Goal: Task Accomplishment & Management: Complete application form

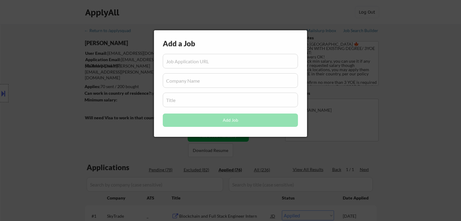
select select ""applied""
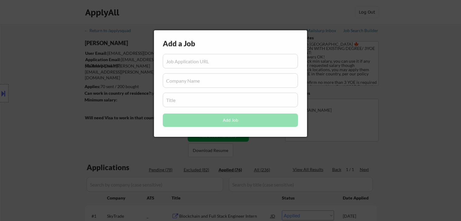
select select ""applied""
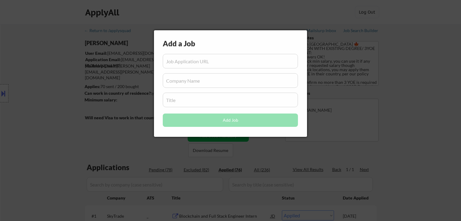
select select ""applied""
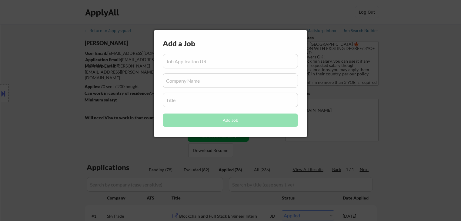
select select ""applied""
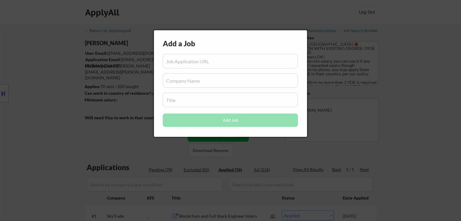
select select ""applied""
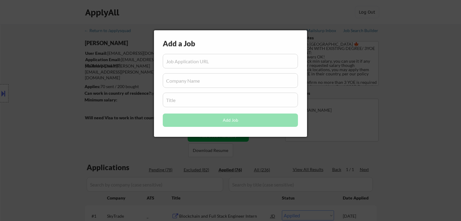
select select ""applied""
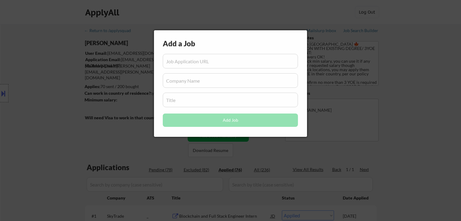
select select ""applied""
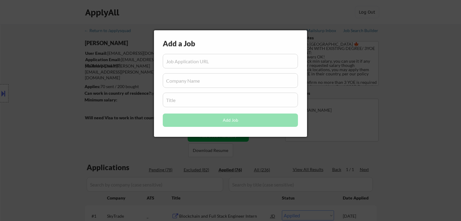
select select ""applied""
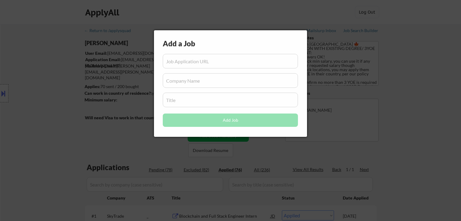
select select ""applied""
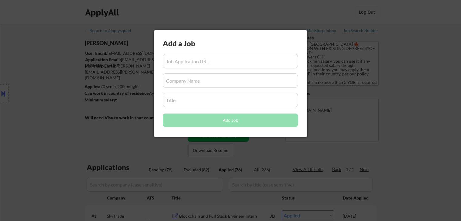
select select ""applied""
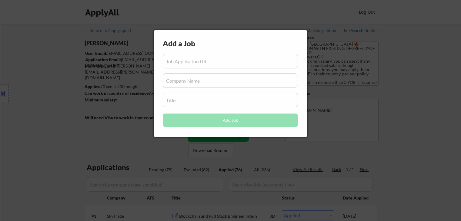
select select ""applied""
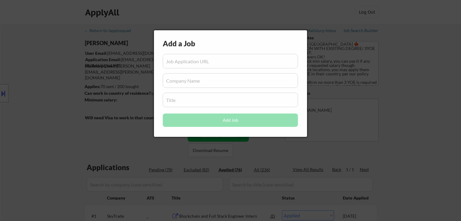
select select ""applied""
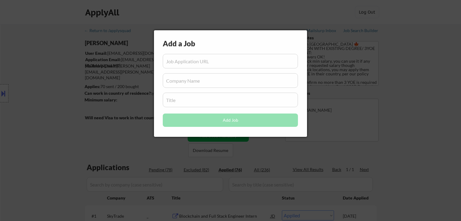
select select ""applied""
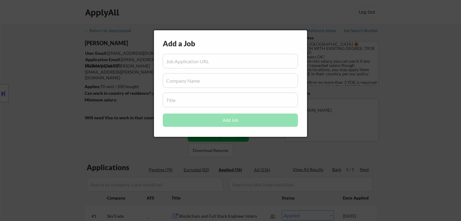
select select ""applied""
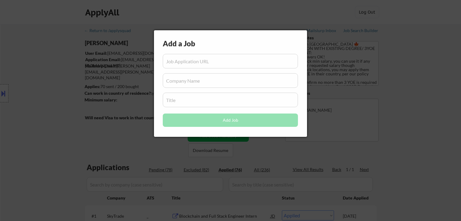
select select ""applied""
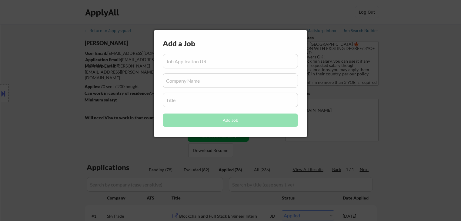
select select ""applied""
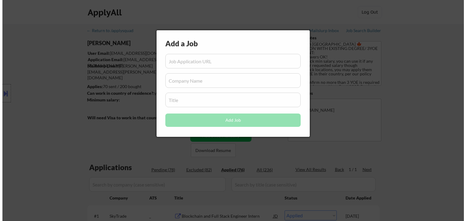
scroll to position [55, 0]
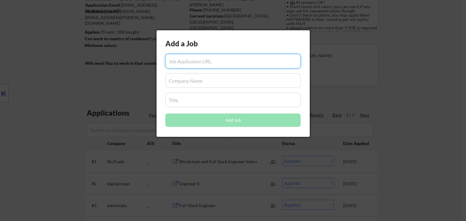
click at [210, 59] on input "input" at bounding box center [232, 61] width 135 height 15
paste input "https://io.net/careers/28d845f9-2feb-4f35-b57a-21e1547a02fc?utm_source=Solana+N…"
type input "https://io.net/careers/28d845f9-2feb-4f35-b57a-21e1547a02fc?utm_source=Solana+N…"
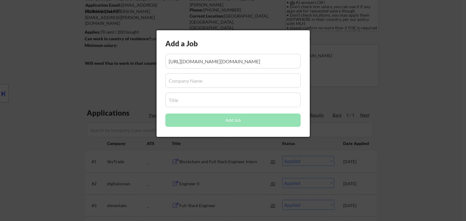
drag, startPoint x: 98, startPoint y: 92, endPoint x: 205, endPoint y: 3, distance: 139.0
click at [98, 92] on div at bounding box center [233, 110] width 466 height 221
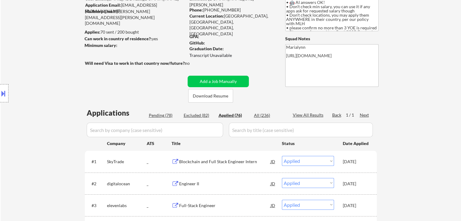
click at [248, 132] on input "input" at bounding box center [301, 130] width 144 height 15
paste input "Backend Engineer"
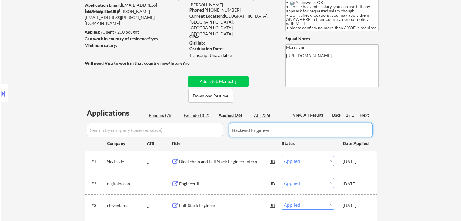
type input "Backend Engineer"
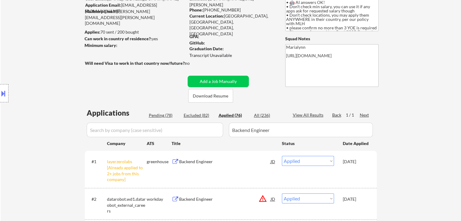
click at [166, 129] on input "input" at bounding box center [155, 130] width 136 height 15
paste input "[DOMAIN_NAME]"
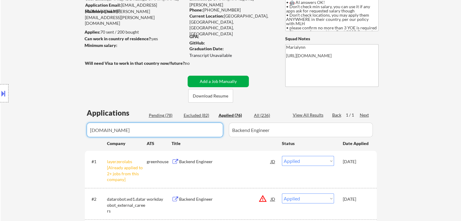
type input "[DOMAIN_NAME]"
click at [201, 82] on button "Add a Job Manually" at bounding box center [218, 82] width 61 height 12
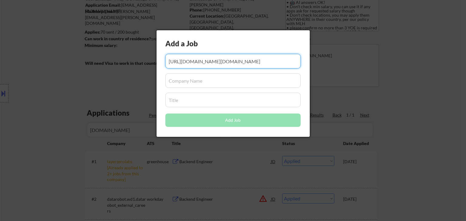
click at [175, 85] on input "input" at bounding box center [232, 80] width 135 height 15
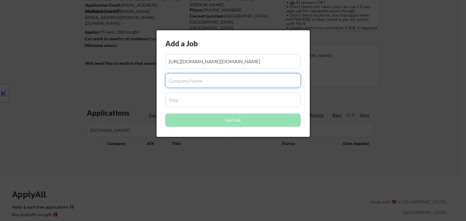
paste input "[DOMAIN_NAME]"
type input "[DOMAIN_NAME]"
click at [138, 172] on div at bounding box center [233, 110] width 466 height 221
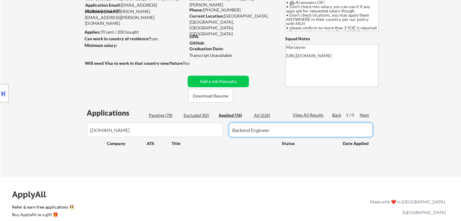
drag, startPoint x: 277, startPoint y: 135, endPoint x: 16, endPoint y: 142, distance: 261.0
click at [16, 141] on body "← Return to /applysquad Mailslurp Inbox Job Search Builder Anitha Amarnath User…" at bounding box center [230, 55] width 461 height 221
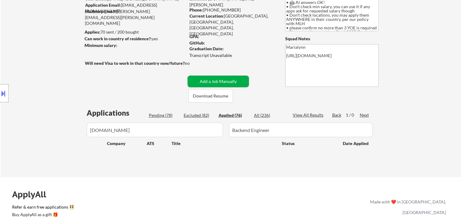
click at [214, 80] on button "Add a Job Manually" at bounding box center [218, 82] width 61 height 12
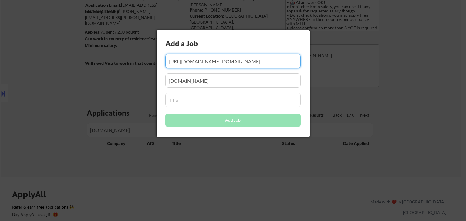
click at [208, 101] on input "input" at bounding box center [232, 100] width 135 height 15
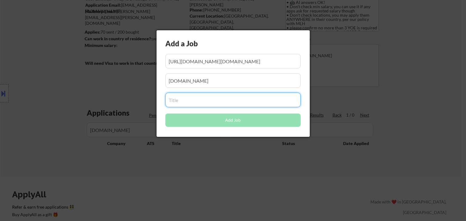
paste input "Backend Engineer"
type input "Backend Engineer"
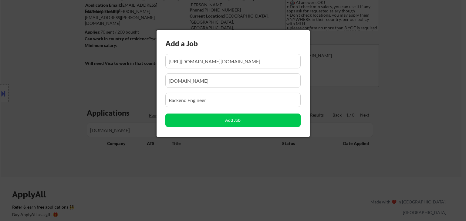
click at [184, 178] on div at bounding box center [233, 110] width 466 height 221
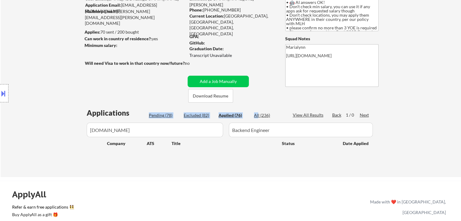
click at [258, 112] on div "Applications Pending (78) Excluded (82) Applied (76) All (236) View All Results…" at bounding box center [231, 137] width 292 height 58
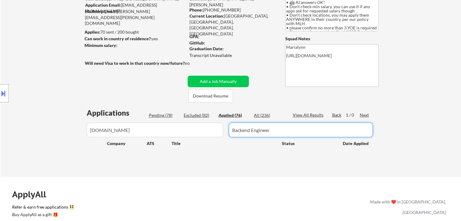
click at [264, 119] on div "Applications Pending (78) Excluded (82) Applied (76) All (236) View All Results…" at bounding box center [231, 137] width 292 height 58
click at [264, 114] on div "All (236)" at bounding box center [269, 115] width 30 height 6
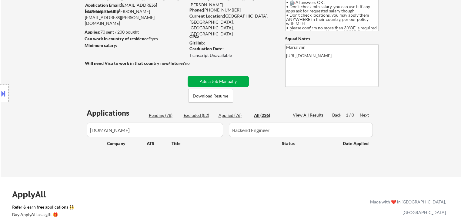
click at [240, 84] on button "Add a Job Manually" at bounding box center [218, 82] width 61 height 12
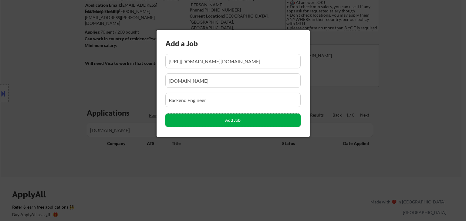
click at [255, 122] on button "Add Job" at bounding box center [232, 120] width 135 height 13
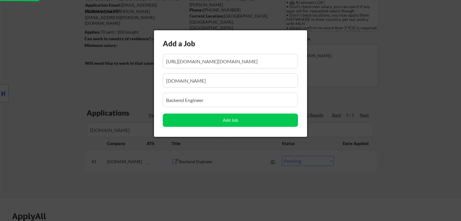
click at [253, 179] on div at bounding box center [230, 110] width 461 height 221
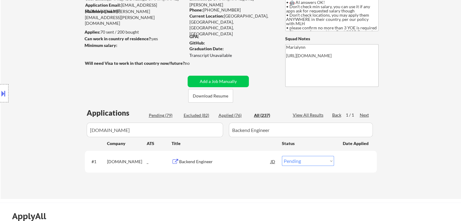
click at [289, 162] on select "Choose an option... Pending Applied Excluded (Questions) Excluded (Expired) Exc…" at bounding box center [308, 161] width 52 height 10
click at [282, 156] on select "Choose an option... Pending Applied Excluded (Questions) Excluded (Expired) Exc…" at bounding box center [308, 161] width 52 height 10
click at [308, 160] on select "Choose an option... Pending Applied Excluded (Questions) Excluded (Expired) Exc…" at bounding box center [308, 161] width 52 height 10
click at [282, 156] on select "Choose an option... Pending Applied Excluded (Questions) Excluded (Expired) Exc…" at bounding box center [308, 161] width 52 height 10
click at [231, 114] on div "Applied (76)" at bounding box center [234, 115] width 30 height 6
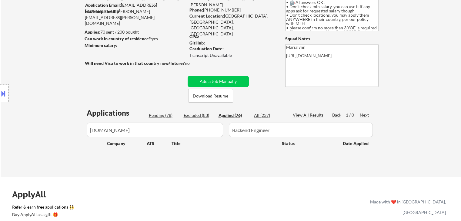
click at [254, 112] on div "Pending (78) Excluded (83) Applied (76) All (237)" at bounding box center [216, 115] width 135 height 6
drag, startPoint x: 226, startPoint y: 118, endPoint x: 235, endPoint y: 115, distance: 10.0
click at [228, 117] on div "Applied (76)" at bounding box center [234, 115] width 30 height 6
click at [269, 109] on div "Applications Pending (78) Excluded (83) Applied (76) All (237) View All Results…" at bounding box center [231, 137] width 292 height 58
click at [264, 114] on div "All (237)" at bounding box center [269, 115] width 30 height 6
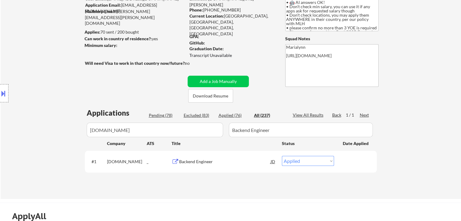
click at [228, 118] on div "Applied (76)" at bounding box center [234, 115] width 30 height 6
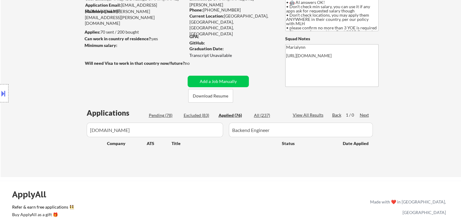
drag, startPoint x: 267, startPoint y: 114, endPoint x: 270, endPoint y: 124, distance: 10.3
click at [267, 114] on div "All (237)" at bounding box center [269, 115] width 30 height 6
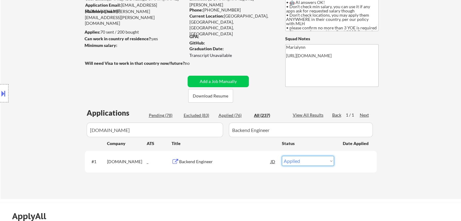
click at [302, 162] on select "Choose an option... Pending Applied Excluded (Questions) Excluded (Expired) Exc…" at bounding box center [308, 161] width 52 height 10
click at [282, 156] on select "Choose an option... Pending Applied Excluded (Questions) Excluded (Expired) Exc…" at bounding box center [308, 161] width 52 height 10
drag, startPoint x: 308, startPoint y: 159, endPoint x: 311, endPoint y: 156, distance: 3.6
click at [309, 159] on select "Choose an option... Pending Applied Excluded (Questions) Excluded (Expired) Exc…" at bounding box center [308, 161] width 52 height 10
click at [282, 156] on select "Choose an option... Pending Applied Excluded (Questions) Excluded (Expired) Exc…" at bounding box center [308, 161] width 52 height 10
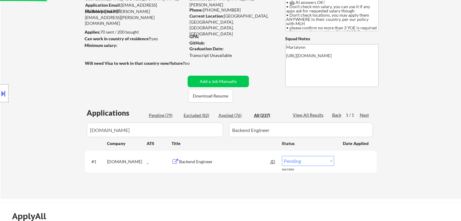
click at [313, 159] on select "Choose an option... Pending Applied Excluded (Questions) Excluded (Expired) Exc…" at bounding box center [308, 161] width 52 height 10
select select ""applied""
click at [282, 156] on select "Choose an option... Pending Applied Excluded (Questions) Excluded (Expired) Exc…" at bounding box center [308, 161] width 52 height 10
click at [238, 112] on div "Applications Pending (78) Excluded (82) Applied (77) All (237) View All Results…" at bounding box center [231, 147] width 292 height 79
click at [263, 111] on div "Applications Pending (78) Excluded (82) Applied (77) All (237) View All Results…" at bounding box center [231, 147] width 292 height 79
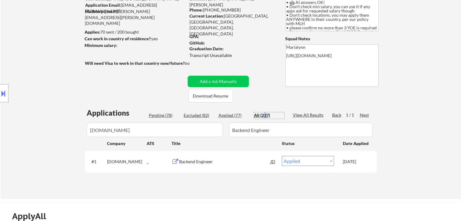
drag, startPoint x: 265, startPoint y: 113, endPoint x: 255, endPoint y: 114, distance: 10.7
click at [265, 113] on div "All (237)" at bounding box center [269, 115] width 30 height 6
drag, startPoint x: 236, startPoint y: 118, endPoint x: 228, endPoint y: 118, distance: 8.8
click at [236, 118] on div "Applied (77)" at bounding box center [234, 115] width 30 height 6
click at [201, 118] on div "Excluded (82)" at bounding box center [199, 115] width 30 height 6
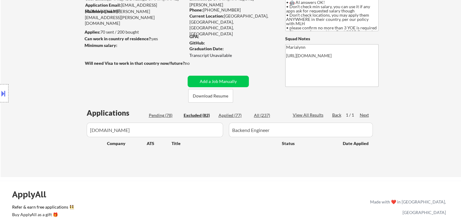
click at [165, 119] on div "Applications Pending (78) Excluded (82) Applied (77) All (237) View All Results…" at bounding box center [231, 137] width 292 height 58
click at [170, 112] on div "Applications Pending (78) Excluded (82) Applied (77) All (237) View All Results…" at bounding box center [231, 137] width 292 height 58
drag, startPoint x: 164, startPoint y: 114, endPoint x: 198, endPoint y: 119, distance: 34.2
click at [164, 114] on div "Pending (78)" at bounding box center [164, 115] width 30 height 6
drag, startPoint x: 199, startPoint y: 118, endPoint x: 204, endPoint y: 116, distance: 5.2
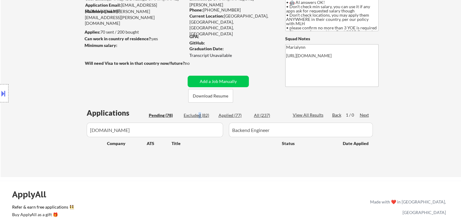
click at [200, 117] on div "Excluded (82)" at bounding box center [199, 115] width 30 height 6
drag, startPoint x: 227, startPoint y: 114, endPoint x: 241, endPoint y: 115, distance: 13.7
click at [228, 114] on div "Applied (77)" at bounding box center [234, 115] width 30 height 6
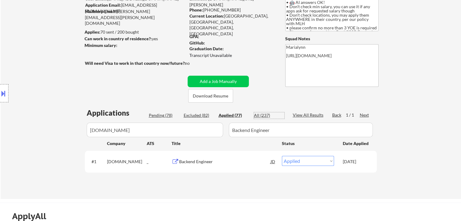
click at [264, 114] on div "All (237)" at bounding box center [269, 115] width 30 height 6
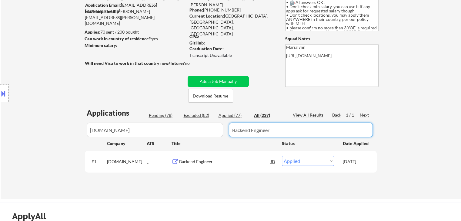
drag, startPoint x: 259, startPoint y: 129, endPoint x: 53, endPoint y: 147, distance: 206.3
click at [60, 146] on body "← Return to /applysquad Mailslurp Inbox Job Search Builder Anitha Amarnath User…" at bounding box center [230, 55] width 461 height 221
drag, startPoint x: 94, startPoint y: 125, endPoint x: 229, endPoint y: 118, distance: 134.4
click at [38, 127] on body "← Return to /applysquad Mailslurp Inbox Job Search Builder Anitha Amarnath User…" at bounding box center [230, 55] width 461 height 221
click at [227, 112] on div "Applications Pending (78) Excluded (82) Applied (77) All (237) View All Results…" at bounding box center [231, 147] width 292 height 79
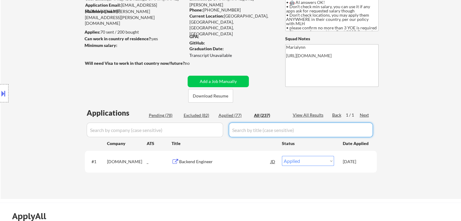
select select ""excluded__bad_match_""
select select ""excluded__expired_""
select select ""excluded__other_""
select select ""excluded__expired_""
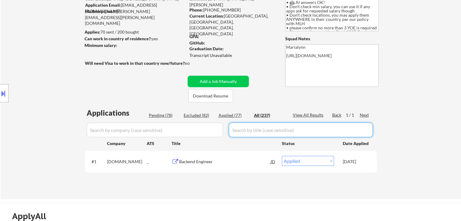
select select ""excluded__expired_""
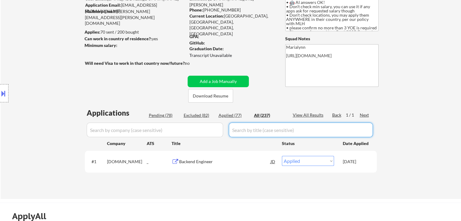
select select ""excluded__expired_""
select select ""excluded__blocklist_""
select select ""pending""
select select ""excluded__expired_""
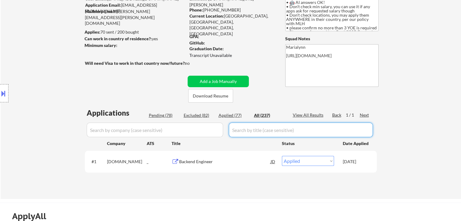
select select ""excluded__location_""
select select ""excluded__bad_match_""
select select ""excluded""
select select ""excluded__expired_""
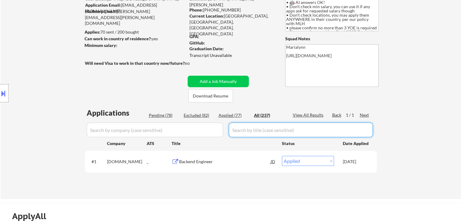
select select ""excluded__bad_match_""
select select ""excluded""
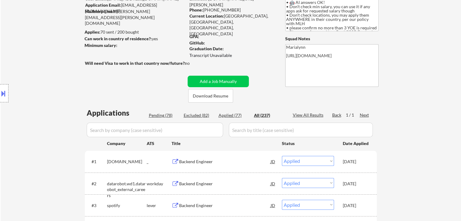
select select ""applied""
click at [230, 117] on div "Applied (77)" at bounding box center [234, 115] width 30 height 6
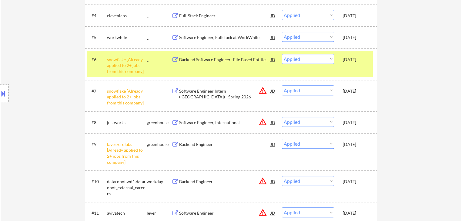
scroll to position [267, 0]
drag, startPoint x: 357, startPoint y: 91, endPoint x: 355, endPoint y: 68, distance: 22.5
click at [357, 88] on div "[DATE]" at bounding box center [356, 91] width 27 height 6
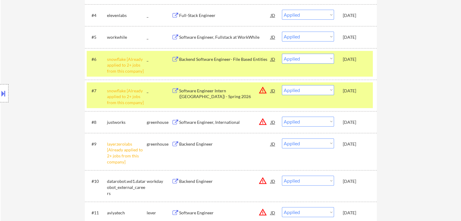
click at [355, 63] on div "[DATE]" at bounding box center [356, 59] width 27 height 11
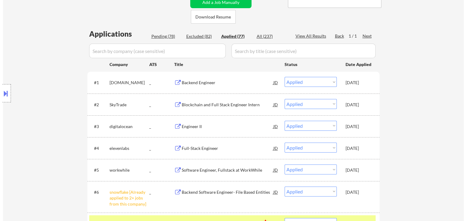
scroll to position [115, 0]
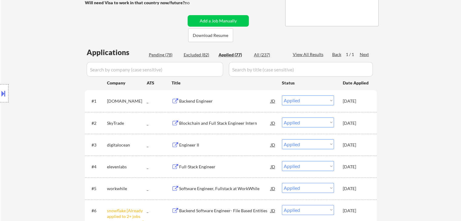
select select ""applied""
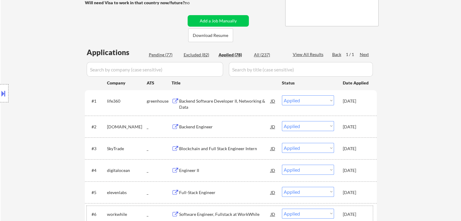
click at [142, 75] on input "input" at bounding box center [155, 69] width 136 height 15
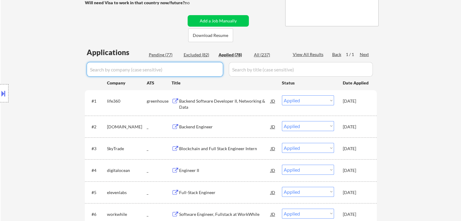
paste input "GPTZero"
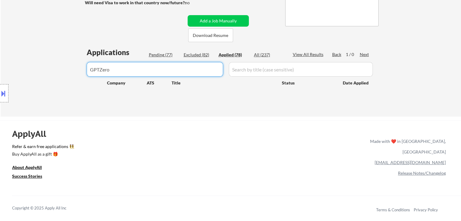
type input "GPTZero"
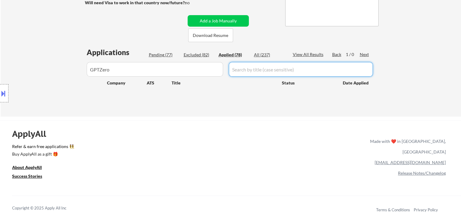
click at [247, 75] on input "input" at bounding box center [301, 69] width 144 height 15
paste input "Software Engineering Intern"
type input "Software Engineering Intern"
click at [244, 18] on button "Add a Job Manually" at bounding box center [218, 21] width 61 height 12
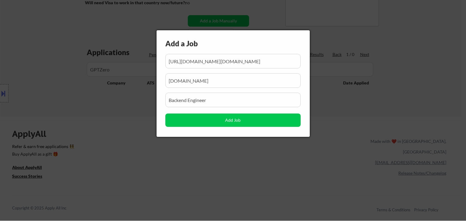
scroll to position [0, 299]
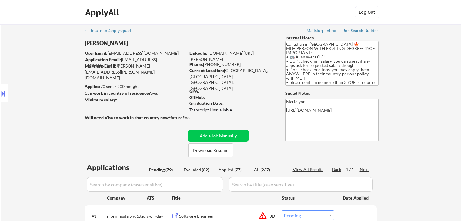
select select ""pending""
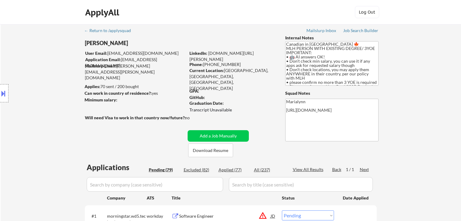
select select ""pending""
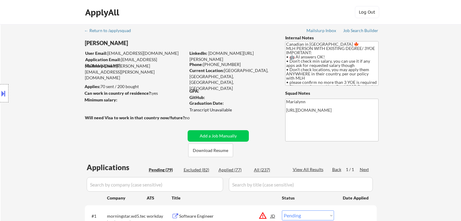
select select ""pending""
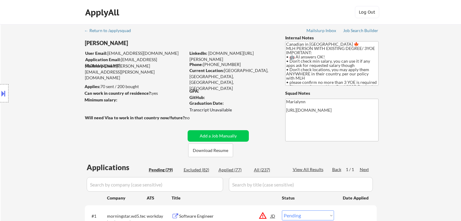
select select ""pending""
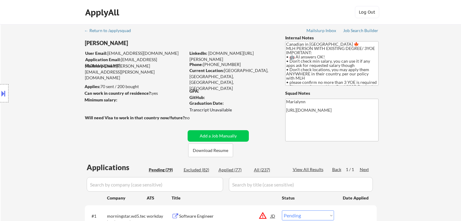
select select ""pending""
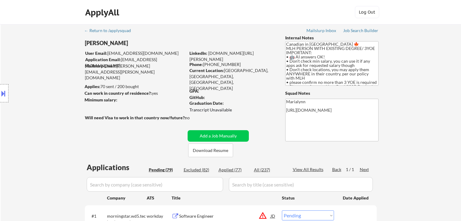
select select ""pending""
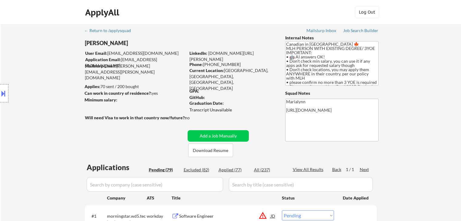
select select ""pending""
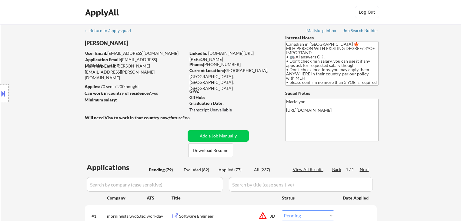
select select ""pending""
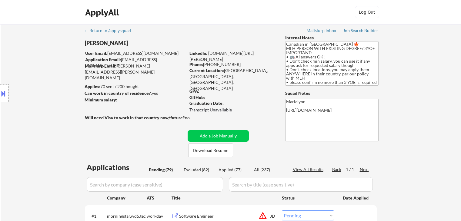
select select ""pending""
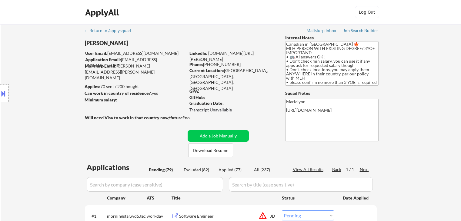
select select ""pending""
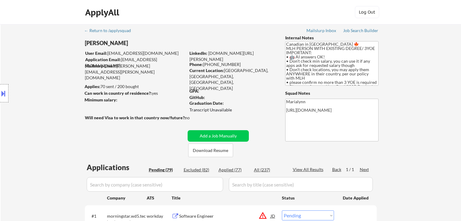
select select ""pending""
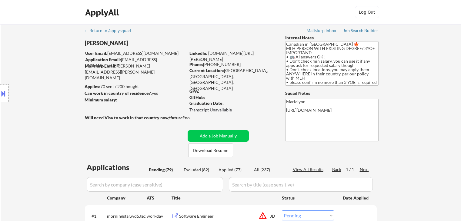
select select ""pending""
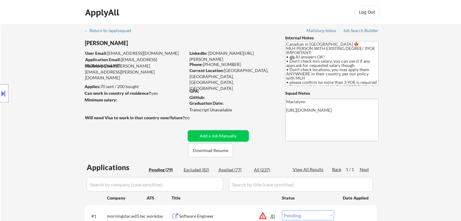
select select ""pending""
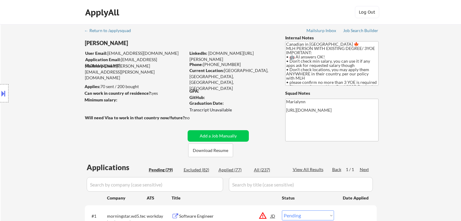
select select ""pending""
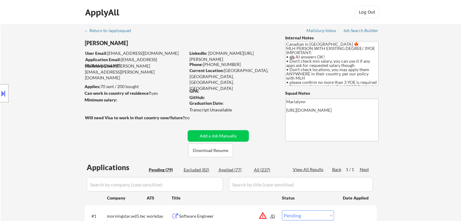
select select ""pending""
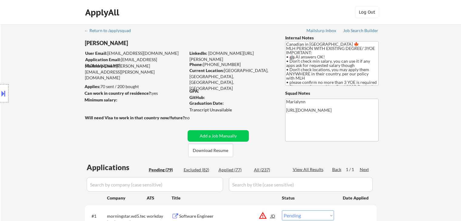
select select ""pending""
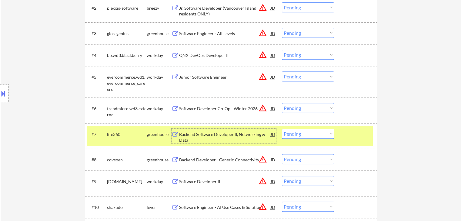
scroll to position [242, 0]
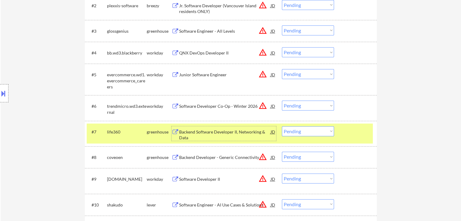
drag, startPoint x: 242, startPoint y: 131, endPoint x: 233, endPoint y: 2, distance: 129.8
click at [242, 130] on div "Backend Software Developer II, Networking & Data" at bounding box center [225, 135] width 92 height 12
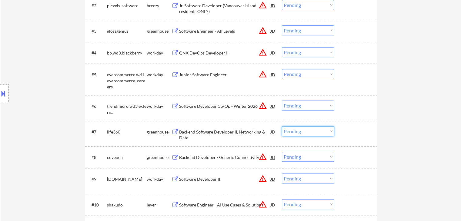
click at [293, 131] on select "Choose an option... Pending Applied Excluded (Questions) Excluded (Expired) Exc…" at bounding box center [308, 131] width 52 height 10
click at [282, 126] on select "Choose an option... Pending Applied Excluded (Questions) Excluded (Expired) Exc…" at bounding box center [308, 131] width 52 height 10
click at [308, 132] on select "Choose an option... Pending Applied Excluded (Questions) Excluded (Expired) Exc…" at bounding box center [308, 131] width 52 height 10
click at [282, 126] on select "Choose an option... Pending Applied Excluded (Questions) Excluded (Expired) Exc…" at bounding box center [308, 131] width 52 height 10
click at [309, 128] on select "Choose an option... Pending Applied Excluded (Questions) Excluded (Expired) Exc…" at bounding box center [308, 131] width 52 height 10
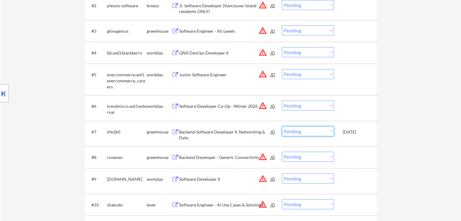
click at [282, 126] on select "Choose an option... Pending Applied Excluded (Questions) Excluded (Expired) Exc…" at bounding box center [308, 131] width 52 height 10
click at [310, 131] on select "Choose an option... Pending Applied Excluded (Questions) Excluded (Expired) Exc…" at bounding box center [308, 131] width 52 height 10
select select ""applied""
click at [282, 126] on select "Choose an option... Pending Applied Excluded (Questions) Excluded (Expired) Exc…" at bounding box center [308, 131] width 52 height 10
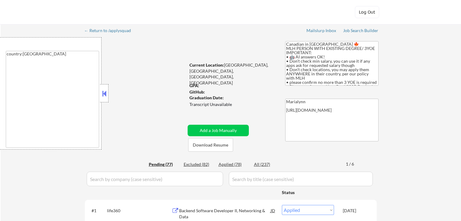
select select ""applied""
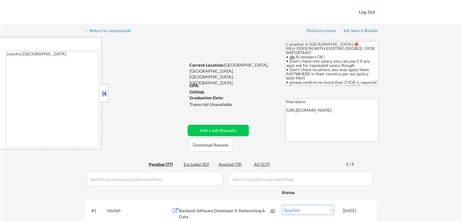
select select ""applied""
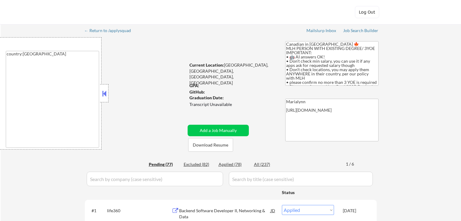
select select ""applied""
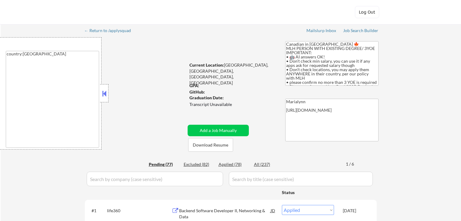
select select ""applied""
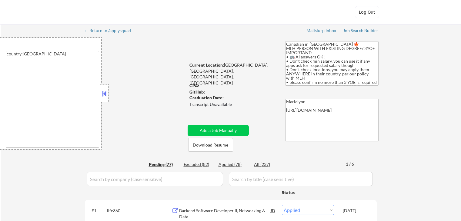
select select ""applied""
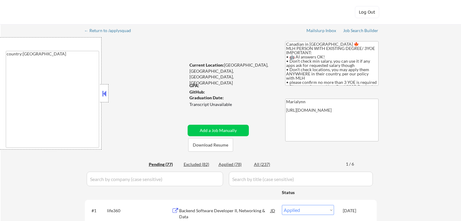
select select ""applied""
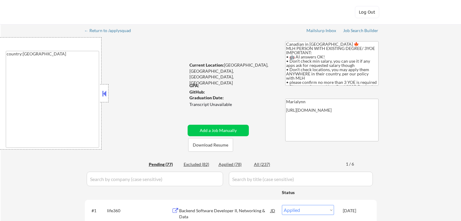
select select ""applied""
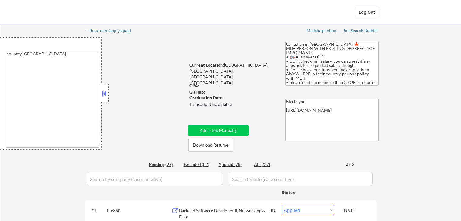
select select ""applied""
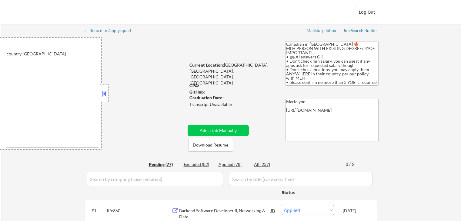
select select ""applied""
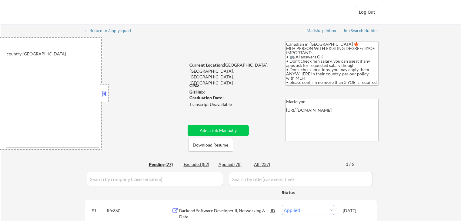
select select ""applied""
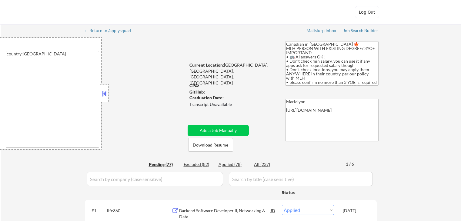
select select ""applied""
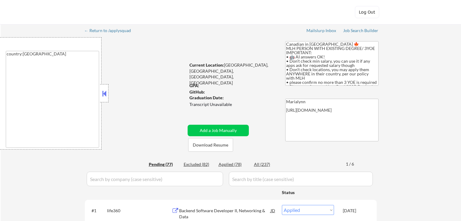
select select ""applied""
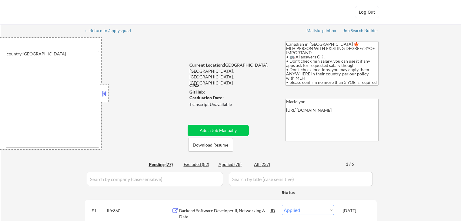
select select ""applied""
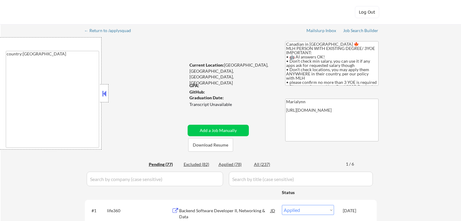
select select ""applied""
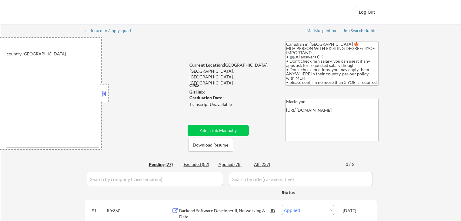
select select ""applied""
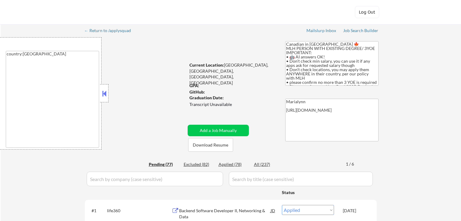
select select ""applied""
select select ""excluded""
select select ""excluded__bad_match_""
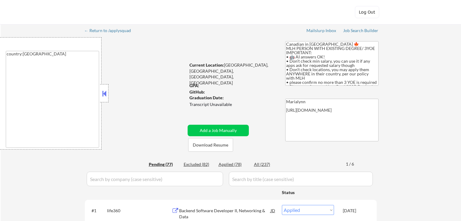
select select ""excluded__expired_""
select select ""excluded__other_""
select select ""excluded__expired_""
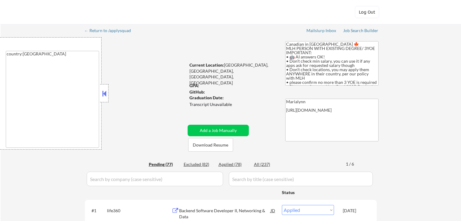
select select ""excluded__expired_""
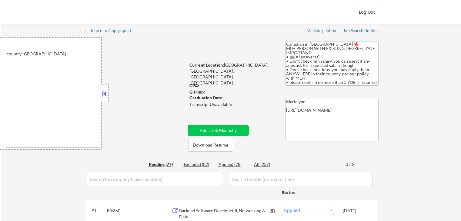
select select ""excluded__blocklist_""
select select ""pending""
select select ""excluded__expired_""
select select ""excluded__location_""
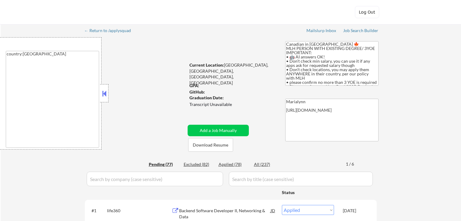
select select ""excluded__bad_match_""
select select ""excluded""
select select ""excluded__expired_""
select select ""excluded__bad_match_""
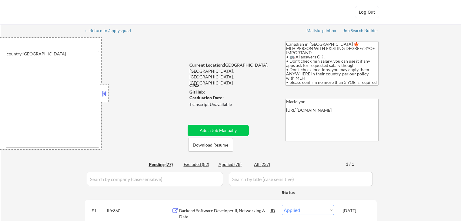
select select ""pending""
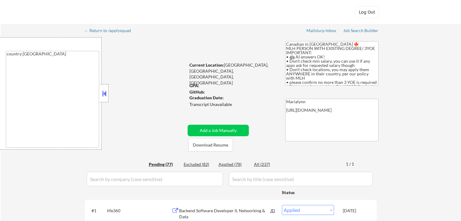
select select ""pending""
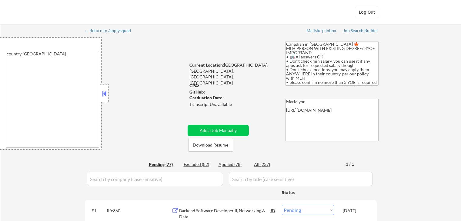
select select ""pending""
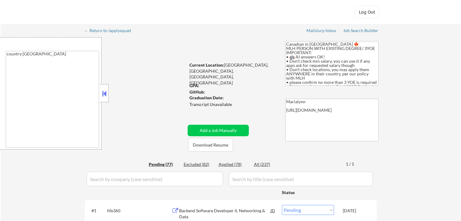
select select ""pending""
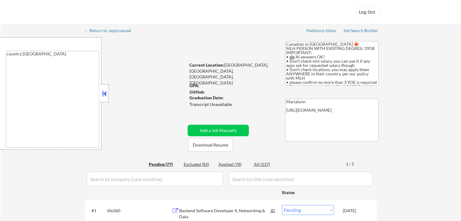
select select ""pending""
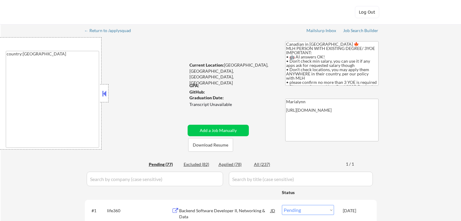
select select ""pending""
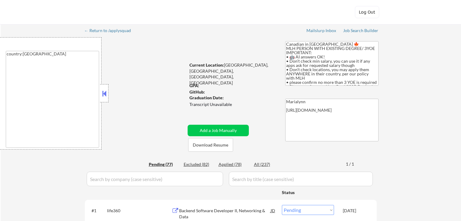
select select ""pending""
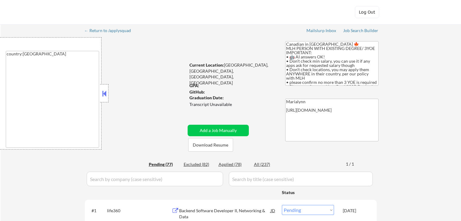
select select ""pending""
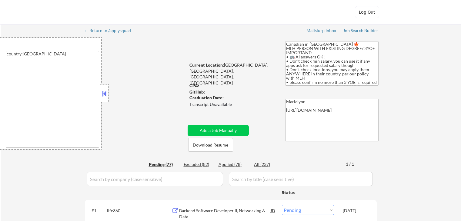
select select ""pending""
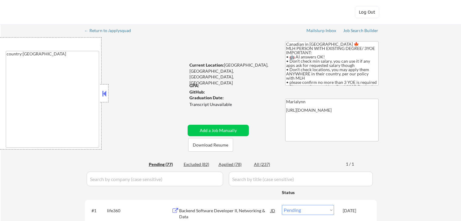
select select ""pending""
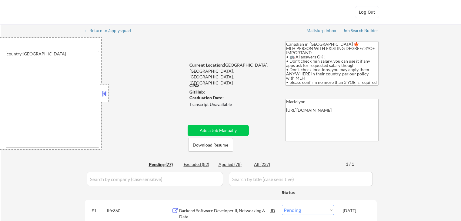
select select ""pending""
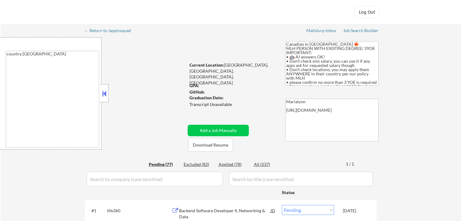
select select ""pending""
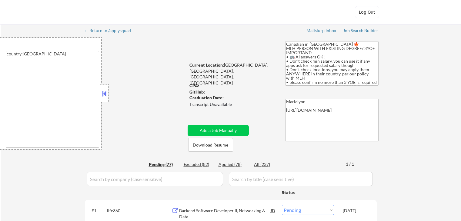
select select ""pending""
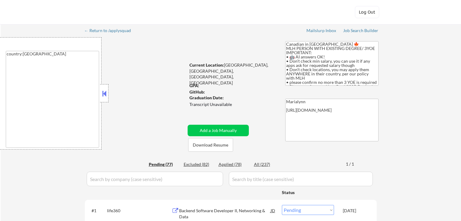
select select ""pending""
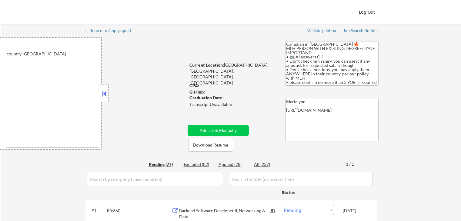
select select ""pending""
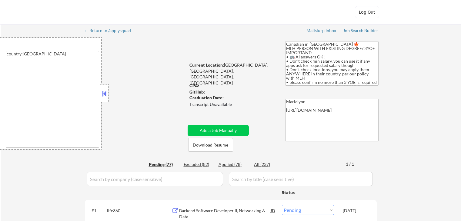
select select ""pending""
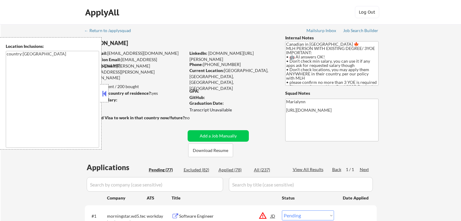
select select ""pending""
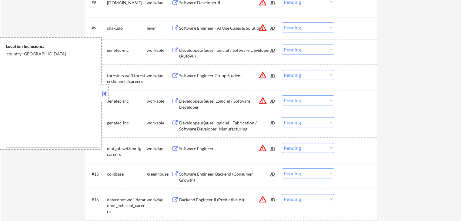
scroll to position [394, 0]
drag, startPoint x: 109, startPoint y: 97, endPoint x: 109, endPoint y: 93, distance: 4.0
click at [109, 96] on div "genetec-inc" at bounding box center [127, 100] width 40 height 11
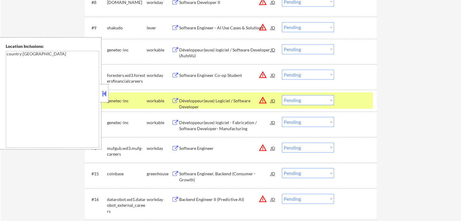
click at [103, 91] on button at bounding box center [104, 93] width 7 height 9
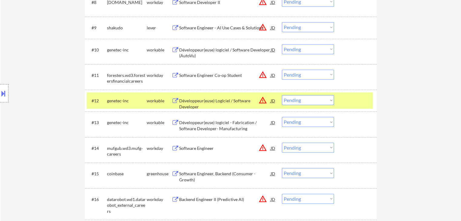
click at [213, 100] on div "Développeur(euse) Logiciel / Software Developer" at bounding box center [225, 104] width 92 height 12
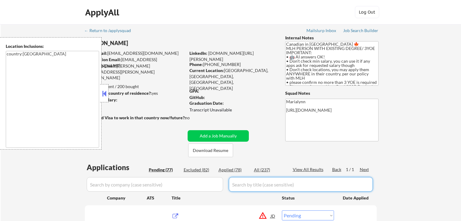
select select ""pending""
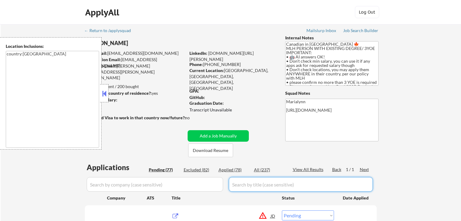
select select ""pending""
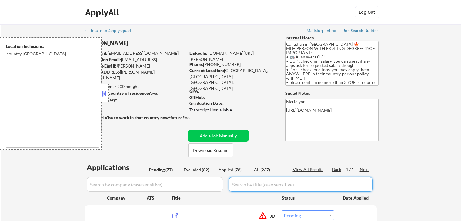
select select ""pending""
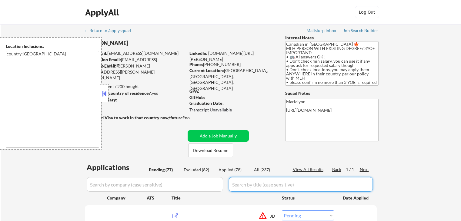
select select ""pending""
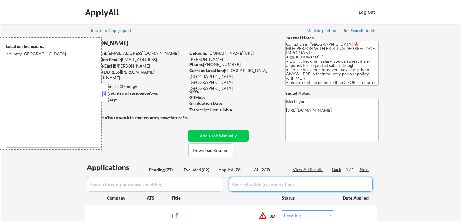
select select ""pending""
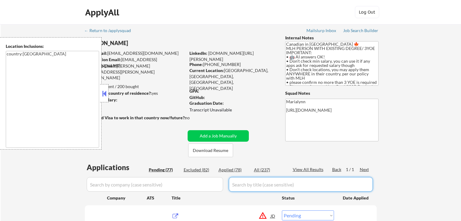
select select ""pending""
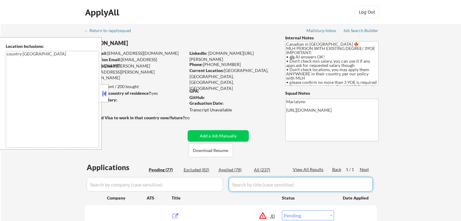
select select ""pending""
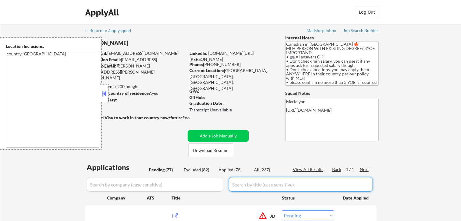
select select ""pending""
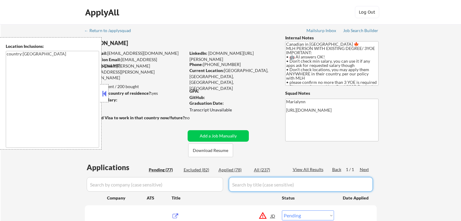
select select ""pending""
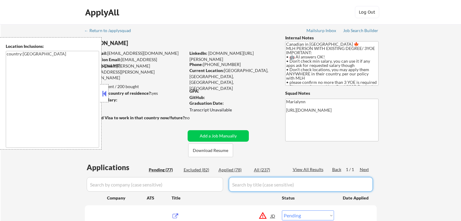
select select ""pending""
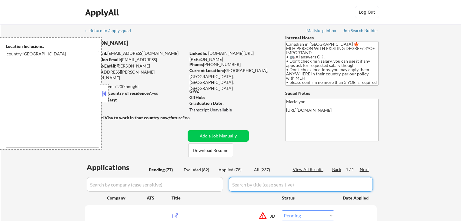
select select ""pending""
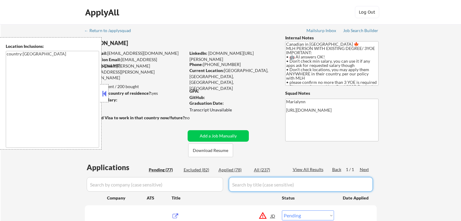
select select ""pending""
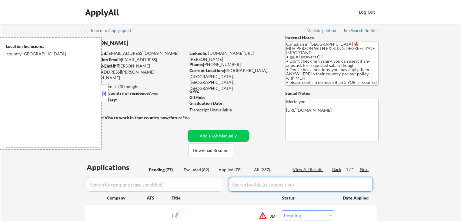
select select ""pending""
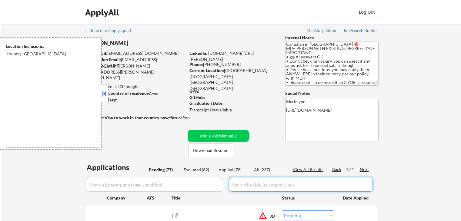
select select ""pending""
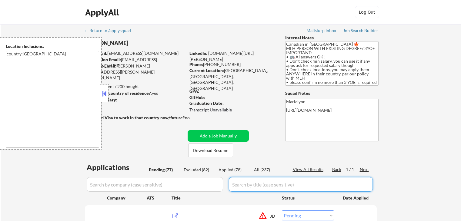
select select ""pending""
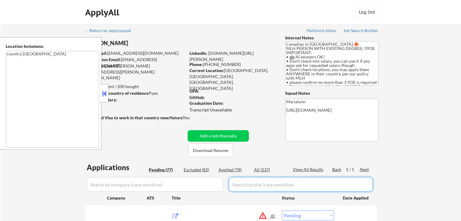
select select ""pending""
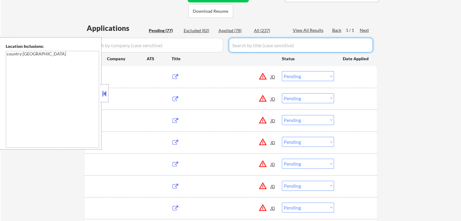
click at [105, 95] on button at bounding box center [104, 93] width 7 height 9
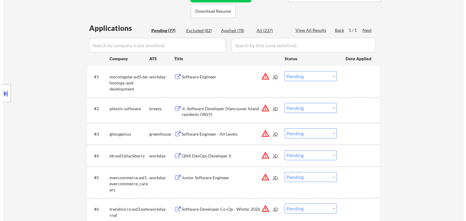
scroll to position [115, 0]
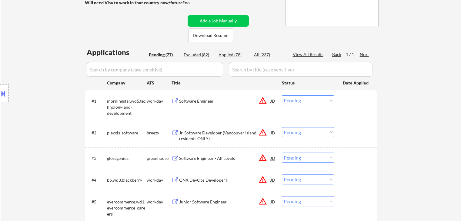
drag, startPoint x: 255, startPoint y: 72, endPoint x: 247, endPoint y: 71, distance: 8.2
click at [256, 71] on input "input" at bounding box center [301, 69] width 144 height 15
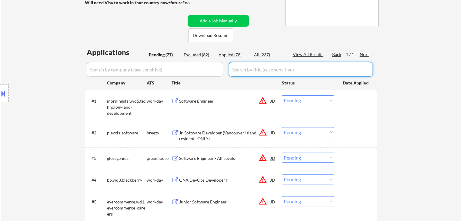
paste input "Software Engineering Intern"
type input "Software Engineering Intern"
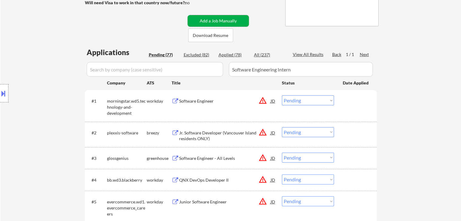
click at [230, 19] on button "Add a Job Manually" at bounding box center [218, 21] width 61 height 12
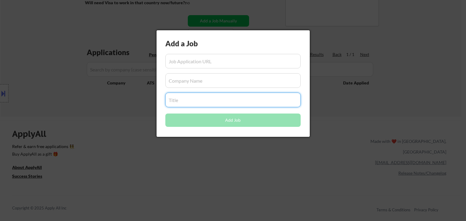
click at [199, 101] on input "input" at bounding box center [232, 100] width 135 height 15
paste input "Software Engineering Intern"
type input "Software Engineering Intern"
click at [125, 139] on div at bounding box center [233, 110] width 466 height 221
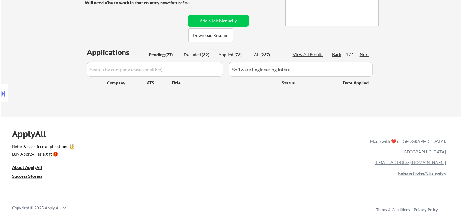
click at [166, 75] on input "input" at bounding box center [155, 69] width 136 height 15
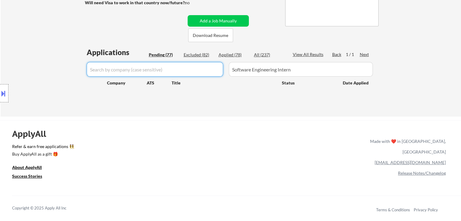
paste input "GPTZero"
type input "GPTZero"
click at [256, 55] on div "All (237)" at bounding box center [269, 55] width 30 height 6
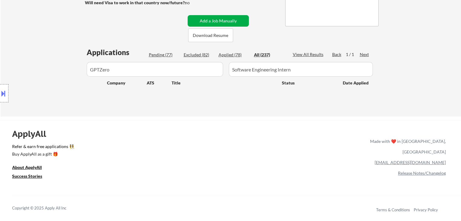
drag, startPoint x: 235, startPoint y: 21, endPoint x: 217, endPoint y: 40, distance: 26.1
click at [235, 21] on button "Add a Job Manually" at bounding box center [218, 21] width 61 height 12
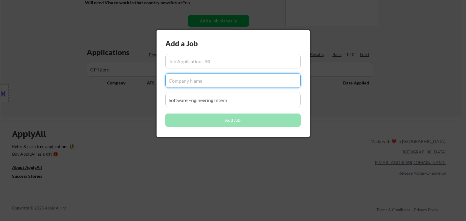
drag, startPoint x: 181, startPoint y: 77, endPoint x: 180, endPoint y: 82, distance: 5.0
click at [181, 77] on input "input" at bounding box center [232, 80] width 135 height 15
paste input "GPTZero"
type input "GPTZero"
drag, startPoint x: 212, startPoint y: 155, endPoint x: 239, endPoint y: 63, distance: 96.8
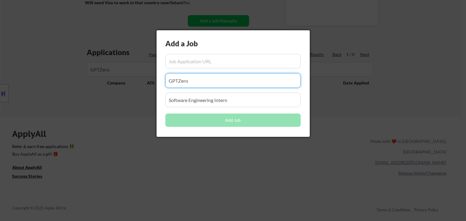
click at [210, 156] on div at bounding box center [233, 110] width 466 height 221
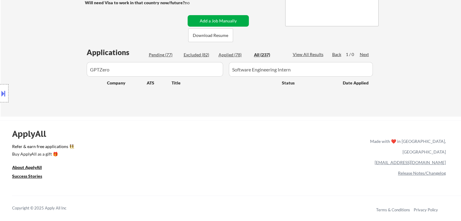
click at [231, 22] on button "Add a Job Manually" at bounding box center [218, 21] width 61 height 12
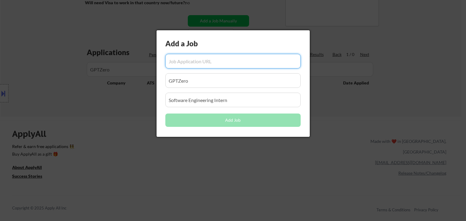
click at [226, 67] on input "input" at bounding box center [232, 61] width 135 height 15
paste input "https://jobs.ashbyhq.com/GPTZero/e1f12af2-d017-4fca-a9af-99431d989d53"
type input "https://jobs.ashbyhq.com/GPTZero/e1f12af2-d017-4fca-a9af-99431d989d53"
drag, startPoint x: 225, startPoint y: 208, endPoint x: 228, endPoint y: 189, distance: 18.7
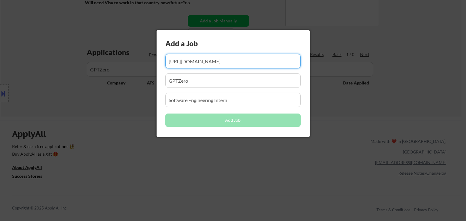
click at [224, 206] on div at bounding box center [233, 110] width 466 height 221
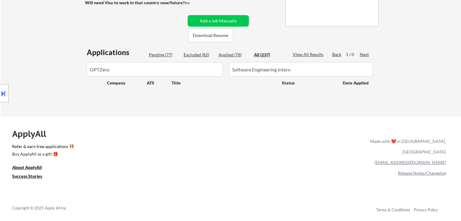
click at [263, 52] on div "All (237)" at bounding box center [269, 55] width 30 height 6
click at [241, 55] on div "Applied (78)" at bounding box center [234, 55] width 30 height 6
click at [262, 52] on div "All (237)" at bounding box center [269, 55] width 30 height 6
click at [239, 23] on button "Add a Job Manually" at bounding box center [218, 21] width 61 height 12
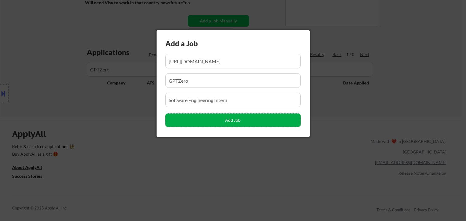
click at [285, 120] on button "Add Job" at bounding box center [232, 120] width 135 height 13
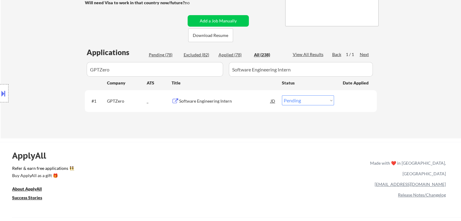
click at [301, 106] on div "#1 GPTZero _ Software Engineering Intern JD warning_amber Choose an option... P…" at bounding box center [230, 101] width 286 height 16
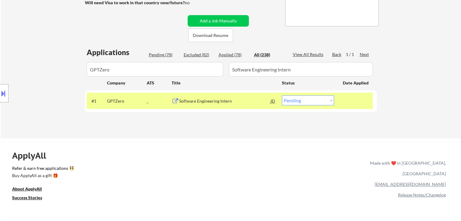
click at [298, 106] on div "#1 GPTZero _ Software Engineering Intern JD warning_amber Choose an option... P…" at bounding box center [230, 101] width 286 height 16
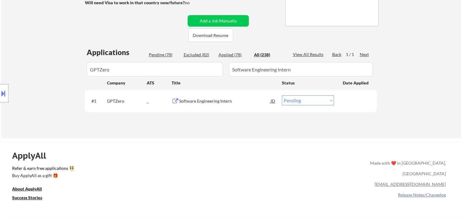
click at [295, 106] on div "#1 GPTZero _ Software Engineering Intern JD warning_amber Choose an option... P…" at bounding box center [230, 101] width 286 height 16
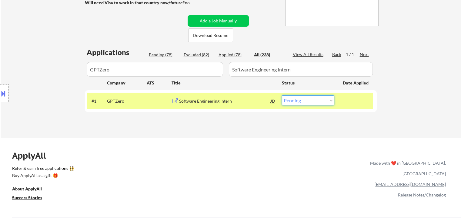
click at [315, 102] on select "Choose an option... Pending Applied Excluded (Questions) Excluded (Expired) Exc…" at bounding box center [308, 100] width 52 height 10
select select ""applied""
click at [282, 95] on select "Choose an option... Pending Applied Excluded (Questions) Excluded (Expired) Exc…" at bounding box center [308, 100] width 52 height 10
click at [230, 55] on div "Applied (79)" at bounding box center [234, 55] width 30 height 6
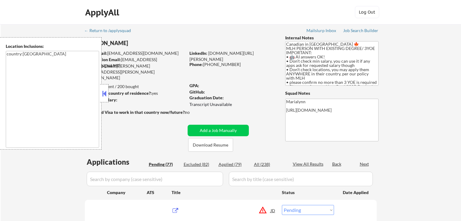
select select ""pending""
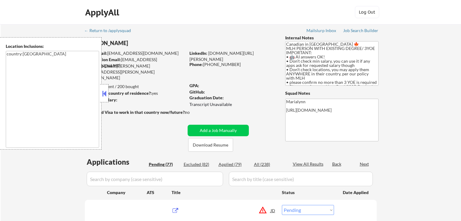
select select ""pending""
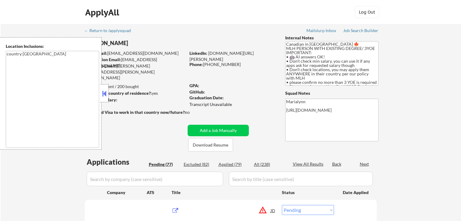
select select ""pending""
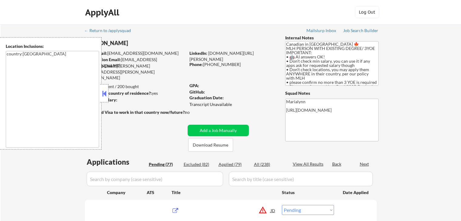
select select ""pending""
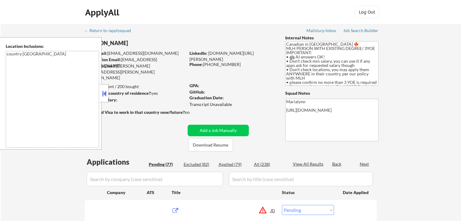
select select ""pending""
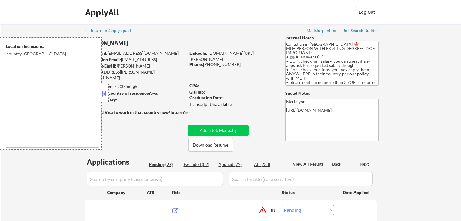
select select ""pending""
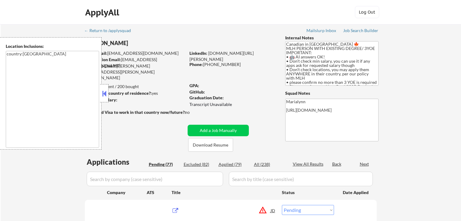
select select ""pending""
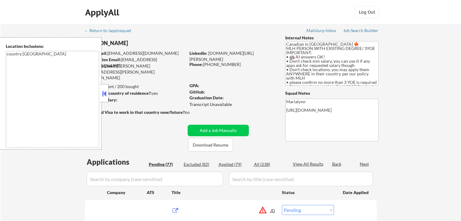
select select ""pending""
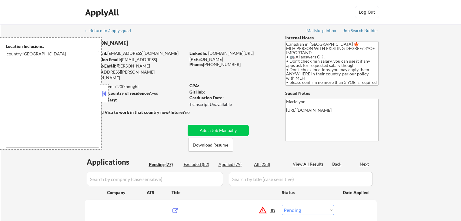
select select ""pending""
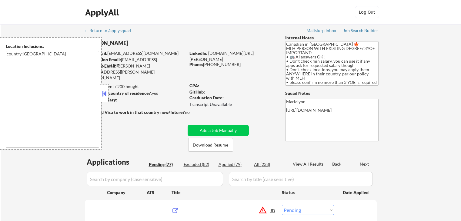
select select ""pending""
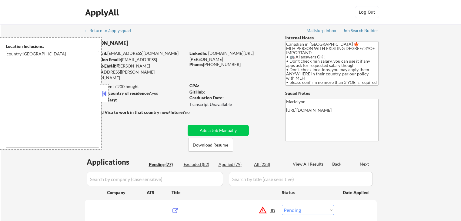
select select ""pending""
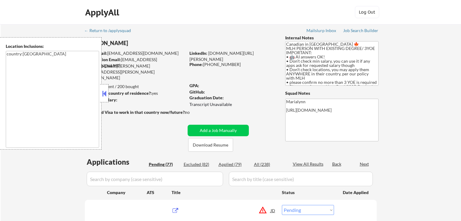
select select ""pending""
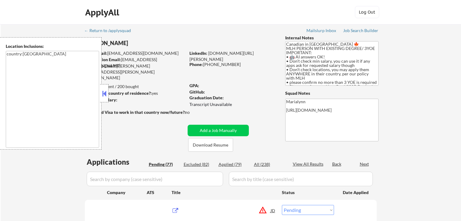
select select ""pending""
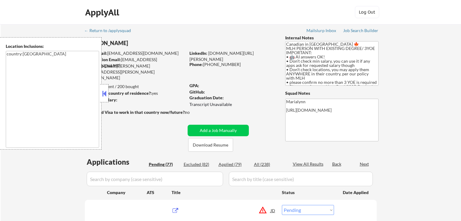
select select ""pending""
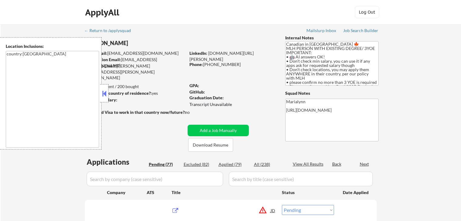
select select ""pending""
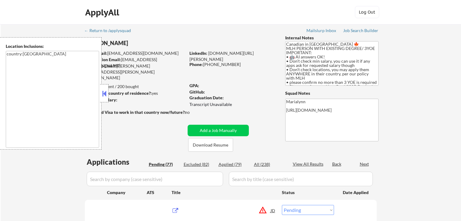
select select ""pending""
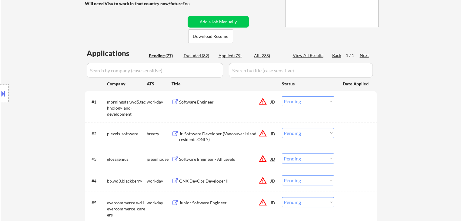
scroll to position [55, 0]
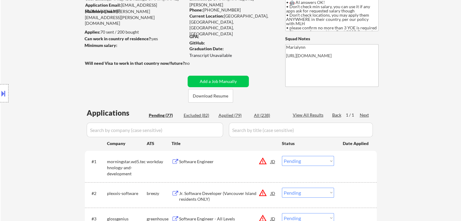
click at [225, 116] on div "Applied (79)" at bounding box center [234, 115] width 30 height 6
select select ""applied""
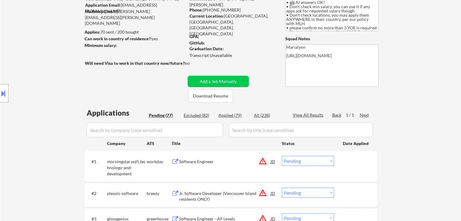
select select ""applied""
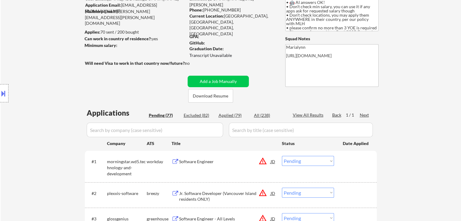
select select ""applied""
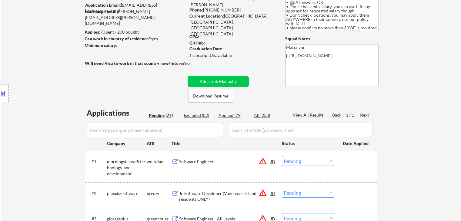
select select ""applied""
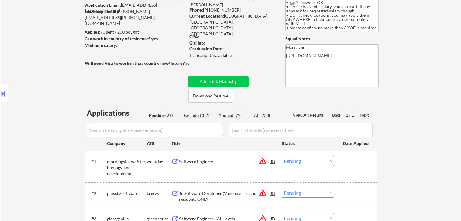
select select ""applied""
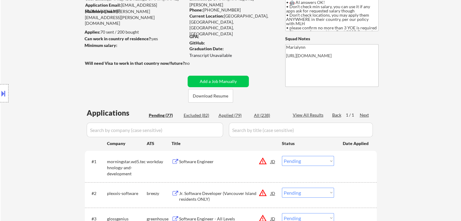
select select ""applied""
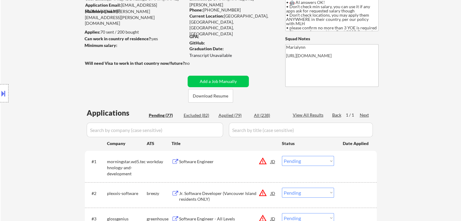
select select ""applied""
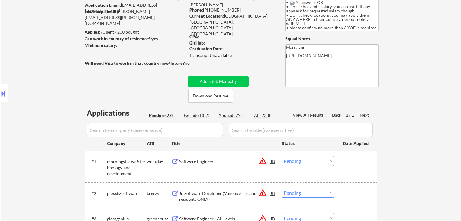
select select ""applied""
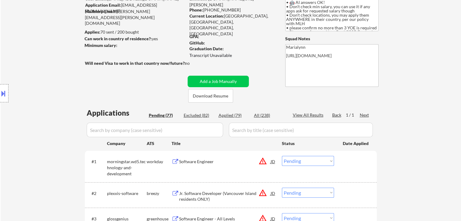
select select ""applied""
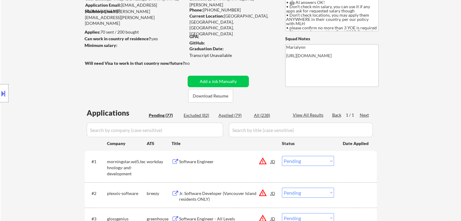
select select ""applied""
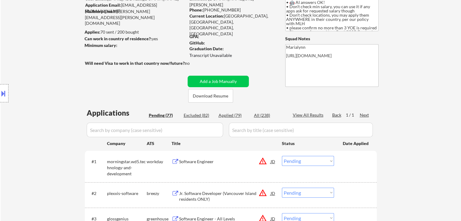
select select ""applied""
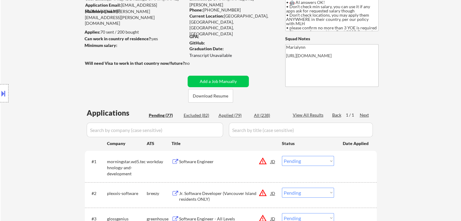
select select ""applied""
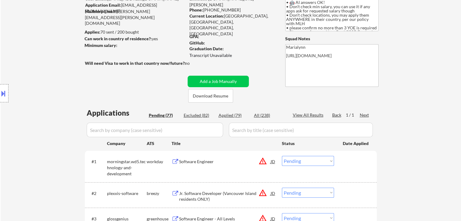
select select ""applied""
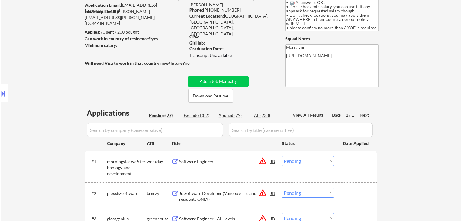
select select ""applied""
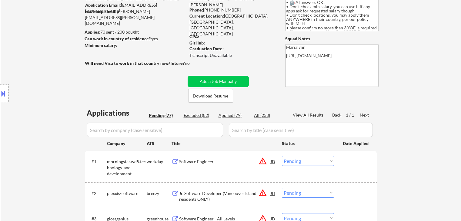
select select ""applied""
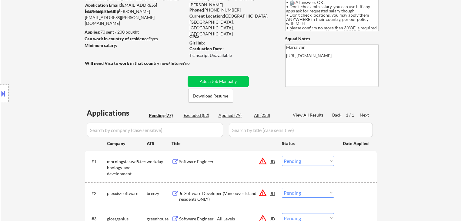
select select ""applied""
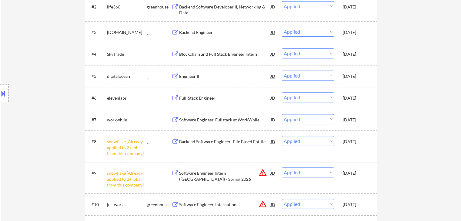
scroll to position [297, 0]
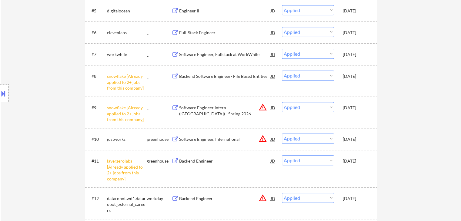
drag, startPoint x: 340, startPoint y: 112, endPoint x: 337, endPoint y: 114, distance: 4.1
click at [340, 112] on div "#9 snowflake [Already applied to 2+ jobs from this company] _ Software Engineer…" at bounding box center [230, 112] width 286 height 26
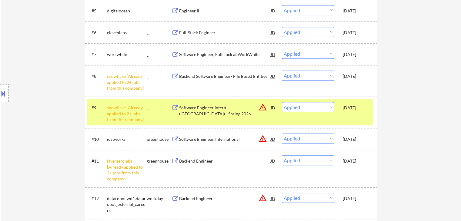
select select ""applied""
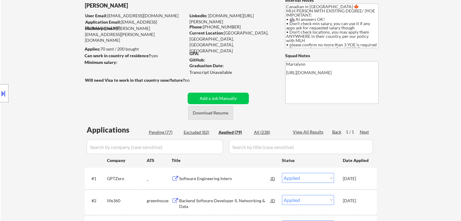
scroll to position [0, 0]
